Goal: Information Seeking & Learning: Learn about a topic

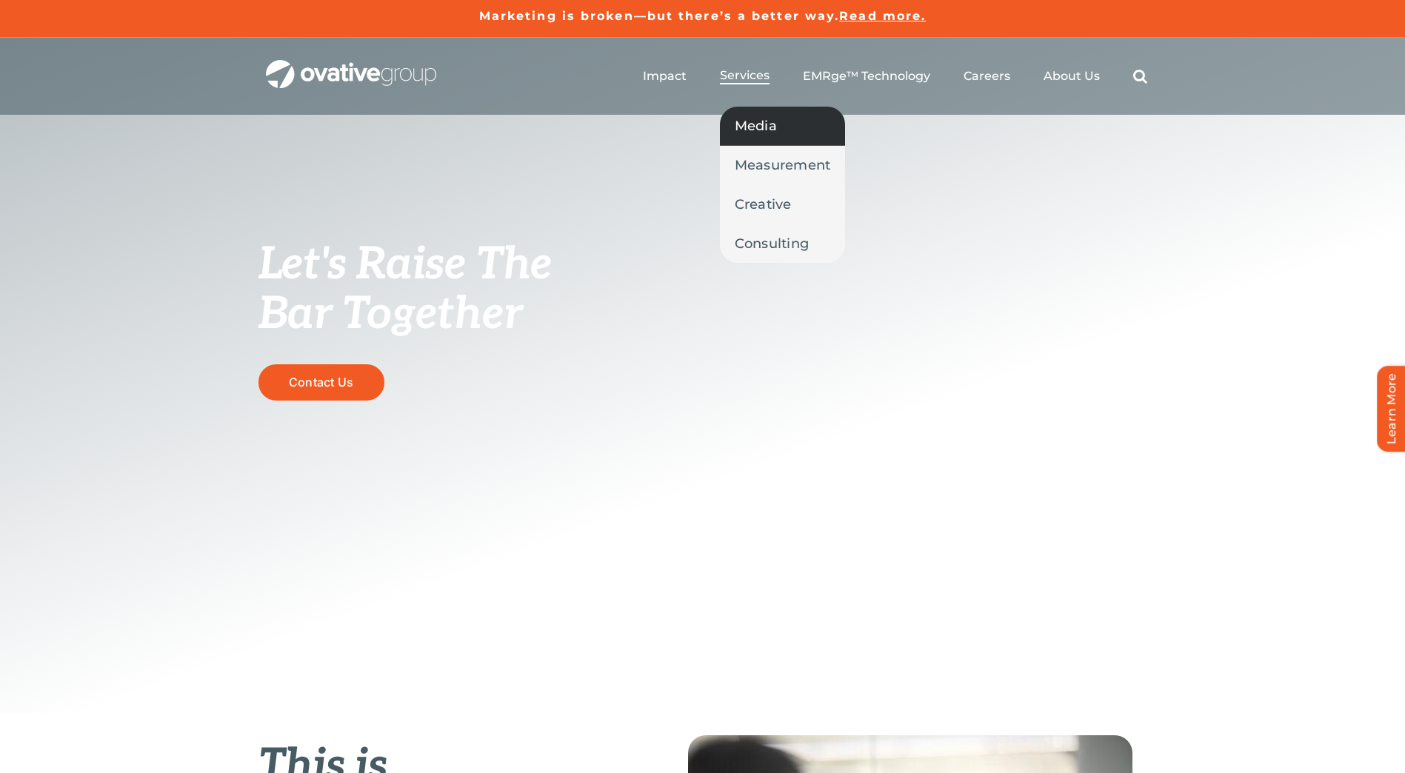
click at [761, 132] on span "Media" at bounding box center [756, 126] width 42 height 21
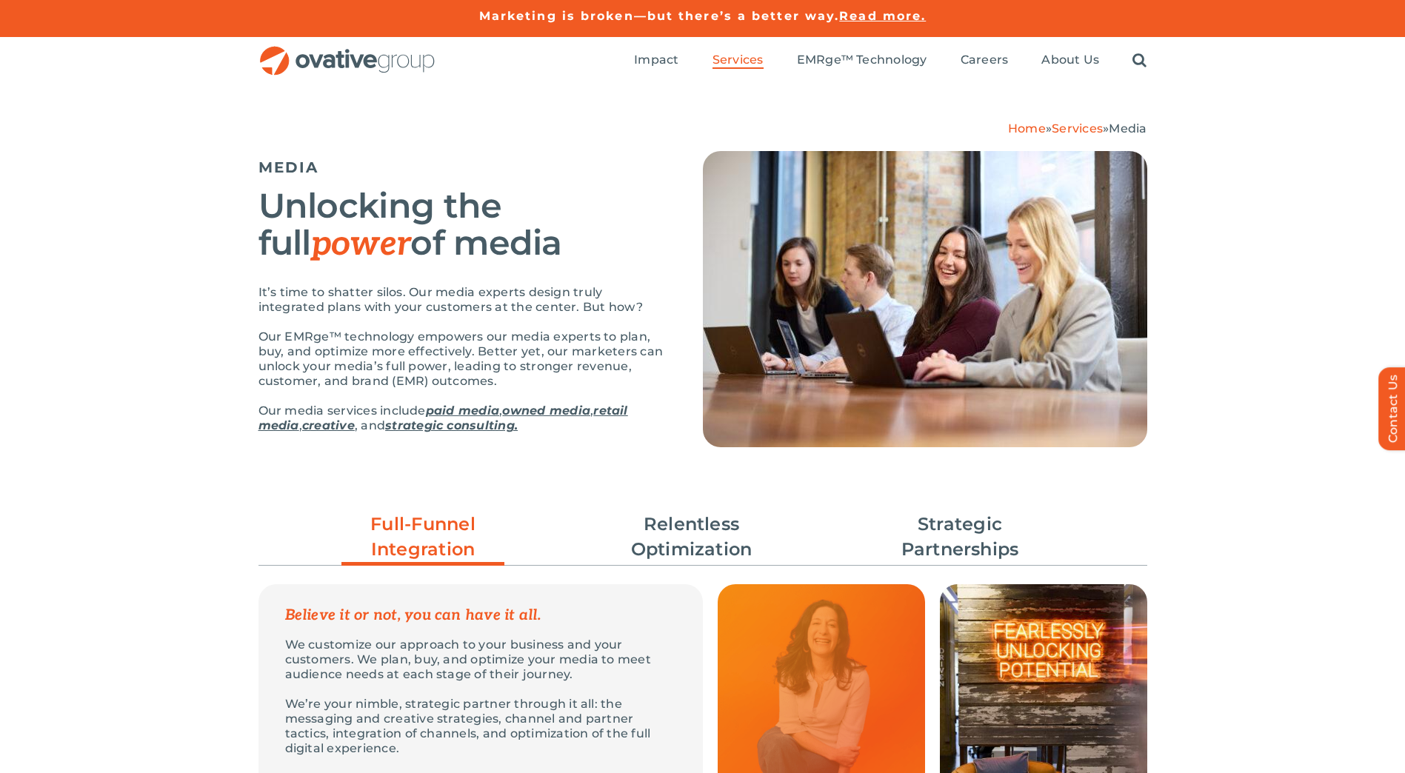
click at [1185, 207] on div "Home » Services » Media MEDIA Unlocking the full power of media It’s time to sh…" at bounding box center [702, 288] width 1405 height 408
click at [1258, 258] on div "Home » Services » Media MEDIA Unlocking the full power of media It’s time to sh…" at bounding box center [702, 288] width 1405 height 408
click at [1205, 384] on div "Home » Services » Media MEDIA Unlocking the full power of media It’s time to sh…" at bounding box center [702, 288] width 1405 height 408
click at [1308, 383] on div "Home » Services » Media MEDIA Unlocking the full power of media It’s time to sh…" at bounding box center [702, 288] width 1405 height 408
